Goal: Check status: Check status

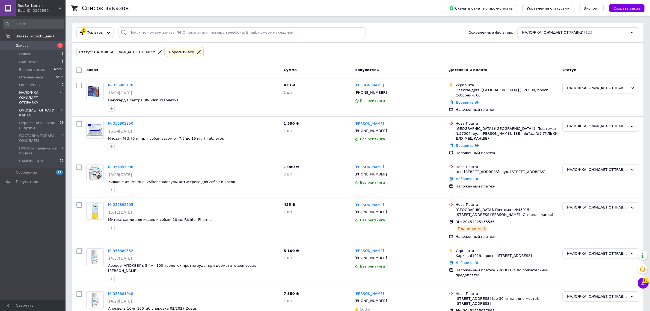
click at [48, 108] on span "ОЖИДАЕТ ОПЛАТУ КАРТА" at bounding box center [38, 113] width 39 height 10
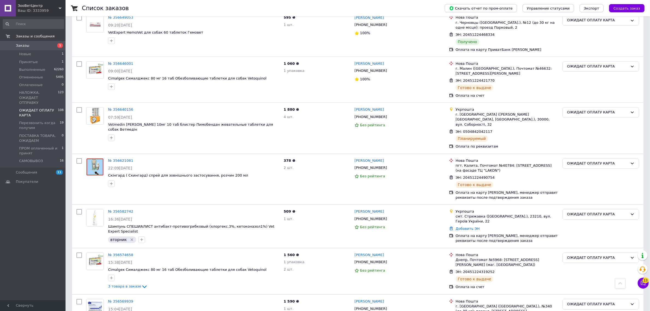
scroll to position [1774, 0]
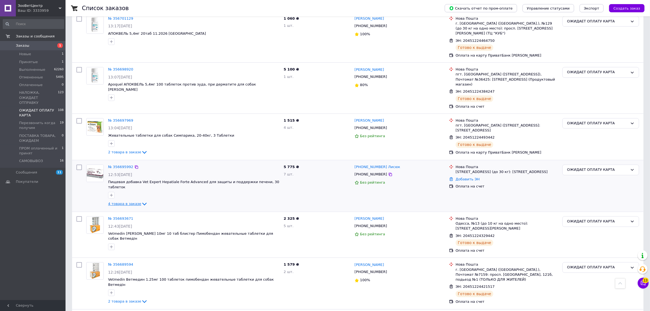
click at [141, 201] on icon at bounding box center [144, 204] width 7 height 7
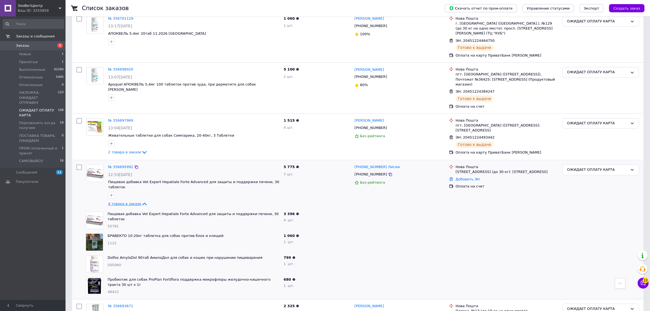
click at [21, 220] on div "Заказы и сообщения Заказы 1 Новые 1 Принятые 1 Выполненные 62260 Отмененные 549…" at bounding box center [33, 158] width 67 height 285
drag, startPoint x: 64, startPoint y: 264, endPoint x: 70, endPoint y: 220, distance: 44.8
click at [64, 264] on div at bounding box center [64, 158] width 2 height 282
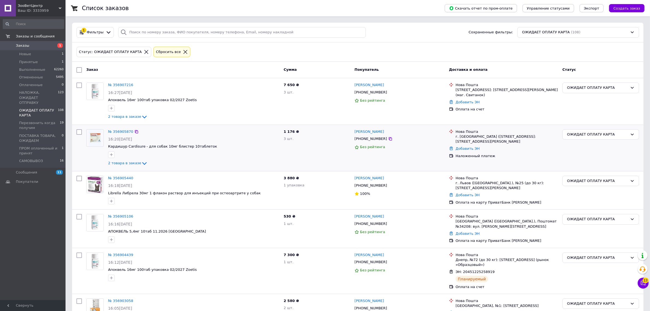
scroll to position [0, 0]
click at [28, 57] on li "Новые 1" at bounding box center [33, 54] width 67 height 8
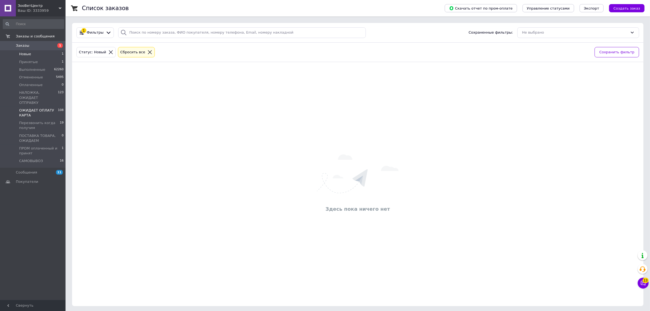
click at [38, 109] on span "ОЖИДАЕТ ОПЛАТУ КАРТА" at bounding box center [38, 113] width 39 height 10
